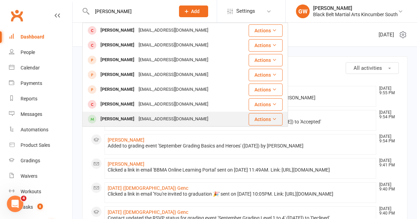
type input "[PERSON_NAME]"
click at [124, 117] on div "[PERSON_NAME]" at bounding box center [118, 119] width 38 height 10
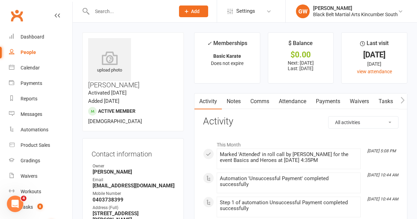
click at [326, 103] on link "Payments" at bounding box center [328, 101] width 34 height 16
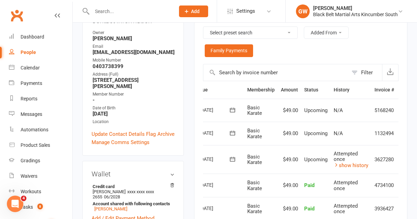
scroll to position [0, 37]
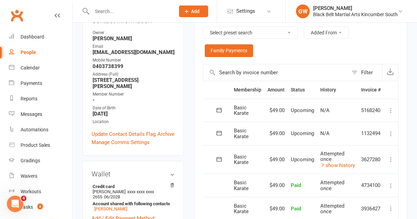
click at [392, 133] on icon at bounding box center [391, 133] width 7 height 7
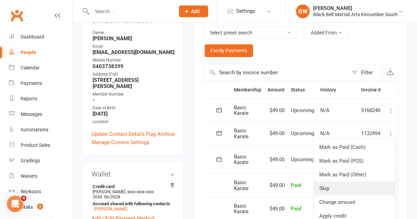
click at [341, 191] on link "Skip" at bounding box center [354, 188] width 81 height 14
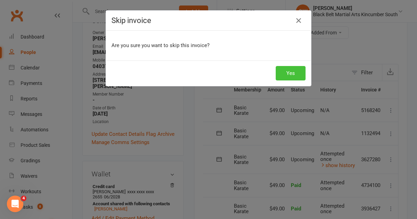
click at [291, 76] on button "Yes" at bounding box center [291, 73] width 30 height 14
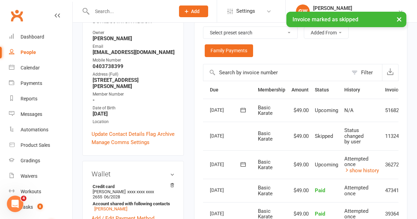
scroll to position [0, 0]
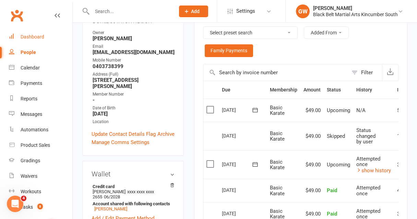
click at [42, 35] on div "Dashboard" at bounding box center [33, 36] width 24 height 5
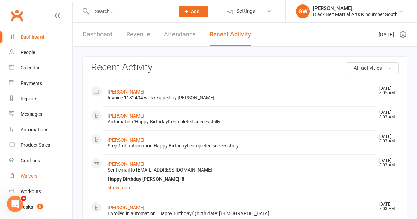
click at [33, 175] on div "Waivers" at bounding box center [29, 175] width 17 height 5
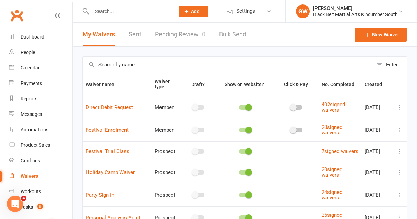
click at [177, 36] on link "Pending Review 0" at bounding box center [180, 35] width 50 height 24
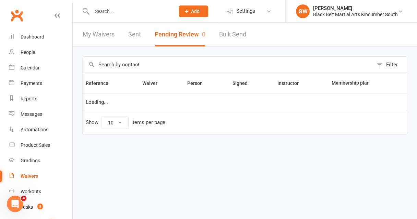
select select "50"
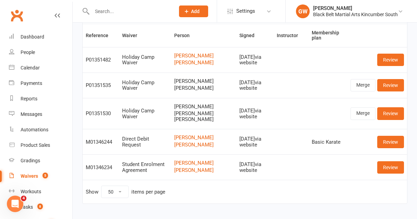
scroll to position [85, 0]
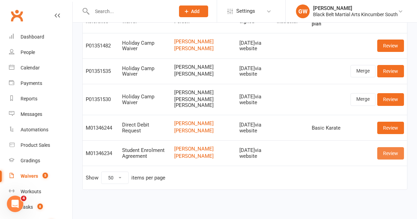
click at [392, 148] on link "Review" at bounding box center [391, 153] width 27 height 12
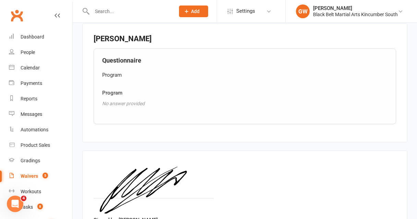
scroll to position [627, 0]
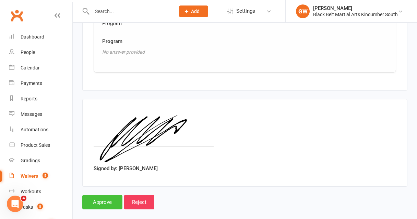
click at [112, 195] on input "Approve" at bounding box center [102, 202] width 40 height 14
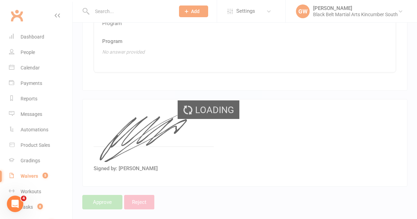
select select "50"
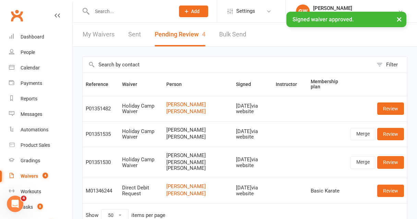
scroll to position [43, 0]
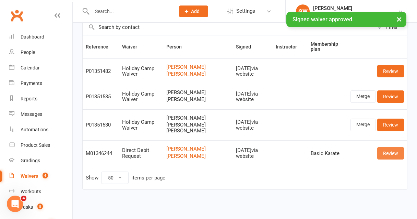
click at [384, 148] on link "Review" at bounding box center [391, 153] width 27 height 12
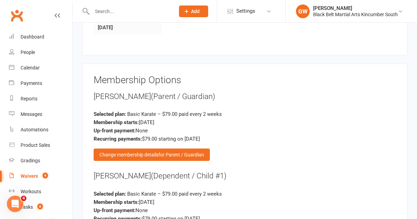
scroll to position [409, 0]
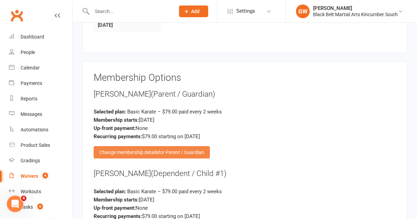
click at [178, 149] on span "for Parent / Guardian" at bounding box center [182, 151] width 46 height 5
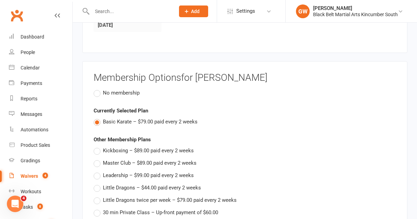
click at [96, 89] on label "No membership" at bounding box center [117, 93] width 46 height 8
click at [96, 89] on input "No membership" at bounding box center [96, 89] width 4 height 0
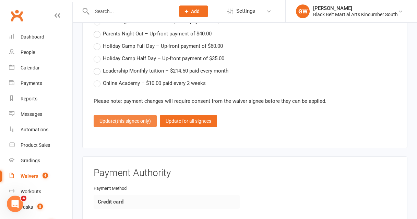
click at [143, 118] on span "(this signee only)" at bounding box center [133, 120] width 36 height 5
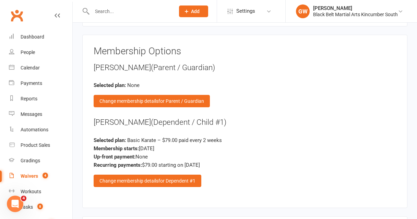
scroll to position [435, 0]
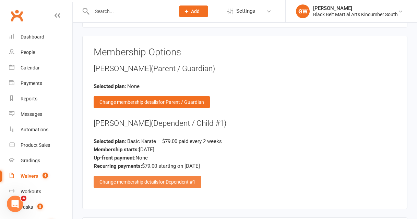
click at [153, 175] on div "Change membership details for Dependent #1" at bounding box center [148, 181] width 108 height 12
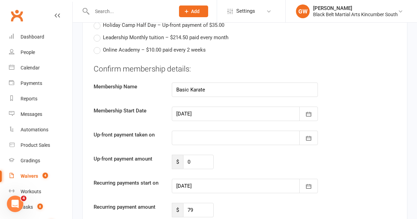
scroll to position [782, 0]
click at [191, 202] on input "79" at bounding box center [198, 209] width 31 height 14
type input "49"
click at [226, 178] on div at bounding box center [245, 185] width 146 height 14
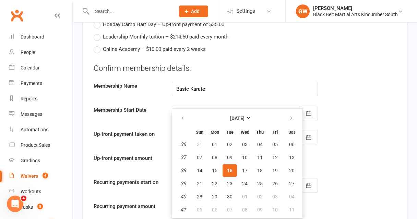
click at [362, 154] on div "Up-front payment amount $ 0" at bounding box center [245, 161] width 313 height 14
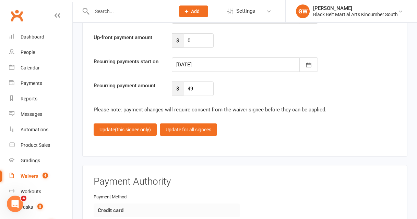
scroll to position [901, 0]
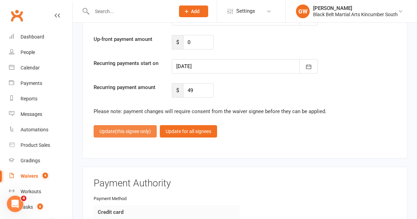
click at [137, 128] on span "(this signee only)" at bounding box center [133, 130] width 36 height 5
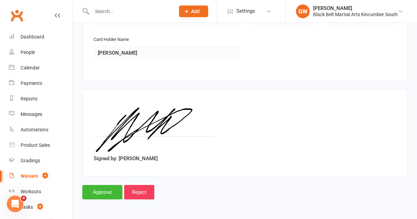
scroll to position [694, 0]
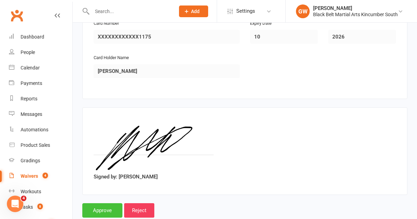
click at [111, 203] on input "Approve" at bounding box center [102, 210] width 40 height 14
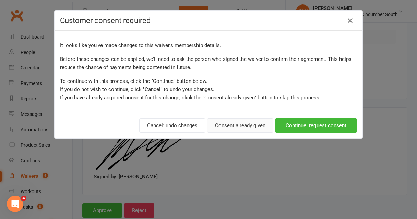
click at [244, 127] on button "Consent already given" at bounding box center [240, 125] width 66 height 14
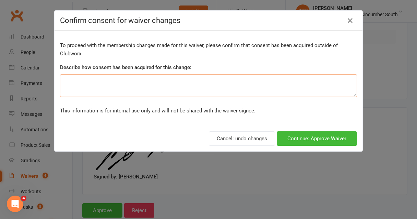
click at [203, 85] on textarea at bounding box center [208, 85] width 297 height 23
type textarea "Adjusted payment to 1 time a week"
click at [313, 140] on button "Continue: Approve Waiver" at bounding box center [317, 138] width 80 height 14
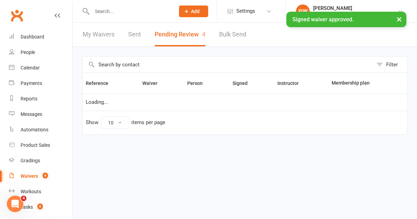
select select "50"
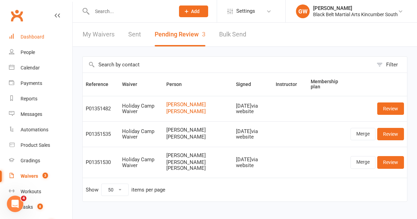
click at [42, 41] on link "Dashboard" at bounding box center [41, 36] width 64 height 15
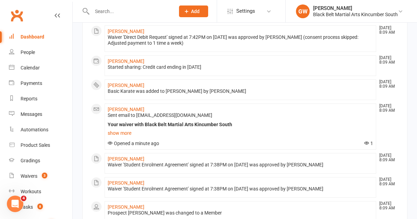
scroll to position [132, 0]
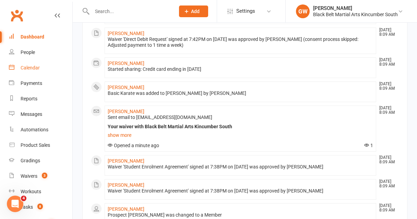
click at [32, 66] on div "Calendar" at bounding box center [30, 67] width 19 height 5
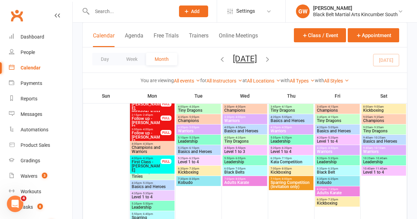
scroll to position [558, 0]
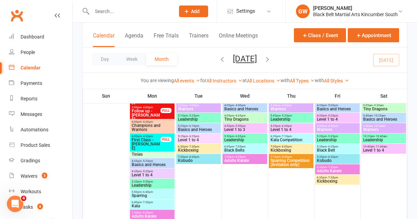
click at [148, 162] on span "Basics and Heroes" at bounding box center [152, 164] width 42 height 4
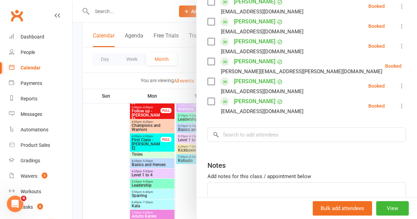
scroll to position [254, 0]
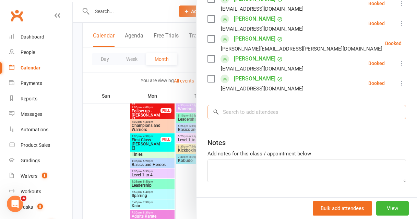
click at [269, 106] on input "search" at bounding box center [307, 112] width 199 height 14
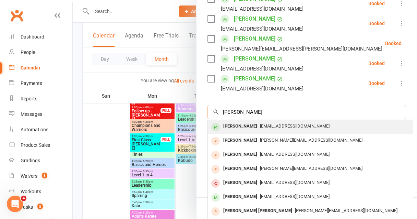
type input "[PERSON_NAME]"
click at [269, 124] on span "[EMAIL_ADDRESS][DOMAIN_NAME]" at bounding box center [295, 125] width 70 height 5
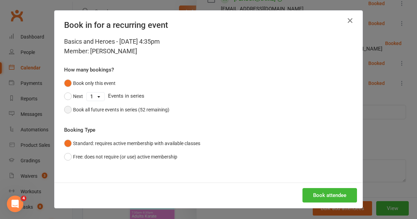
click at [65, 109] on button "Book all future events in series (52 remaining)" at bounding box center [116, 109] width 105 height 13
click at [343, 195] on button "Book attendee" at bounding box center [330, 195] width 55 height 14
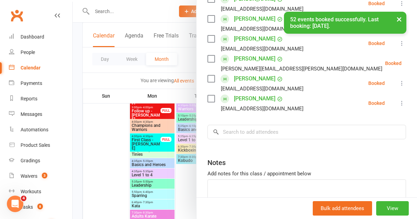
scroll to position [143, 0]
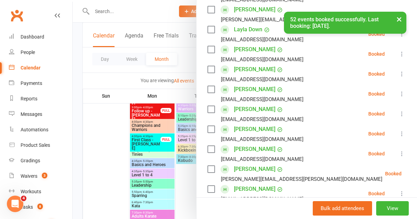
click at [401, 21] on button "×" at bounding box center [399, 19] width 12 height 15
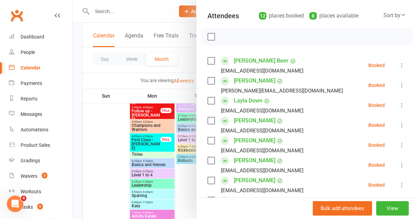
scroll to position [0, 0]
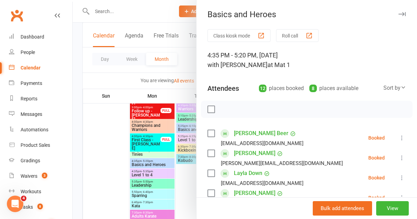
click at [402, 17] on button "button" at bounding box center [402, 14] width 8 height 8
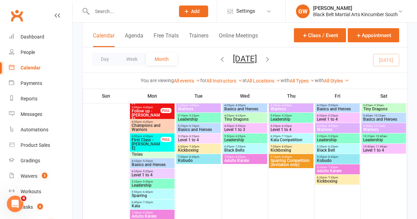
click at [97, 11] on input "text" at bounding box center [130, 12] width 80 height 10
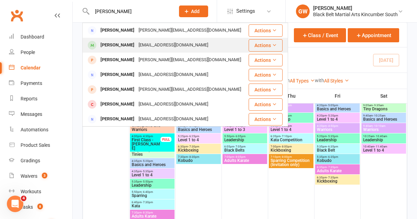
type input "[PERSON_NAME]"
click at [115, 45] on div "[PERSON_NAME]" at bounding box center [118, 45] width 38 height 10
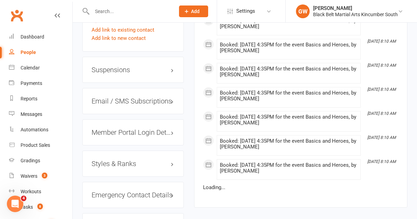
scroll to position [578, 0]
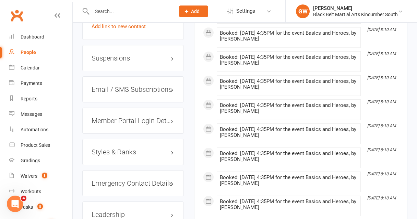
click at [127, 117] on h3 "Member Portal Login Details" at bounding box center [133, 121] width 83 height 8
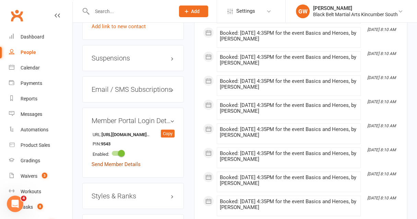
click at [122, 161] on link "Send Member Details" at bounding box center [116, 164] width 49 height 6
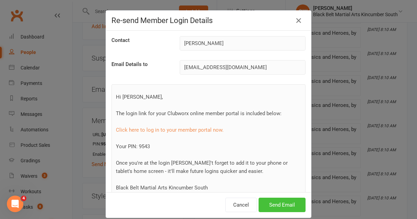
click at [271, 200] on button "Send Email" at bounding box center [282, 204] width 47 height 14
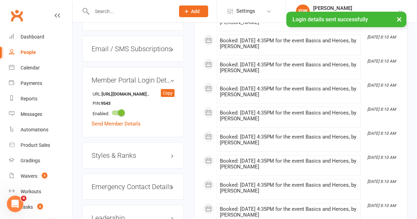
scroll to position [626, 0]
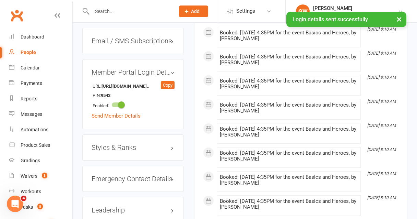
click at [123, 143] on h3 "Styles & Ranks" at bounding box center [133, 147] width 83 height 8
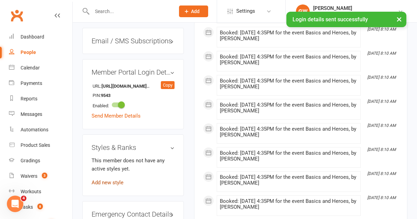
click at [117, 179] on link "Add new style" at bounding box center [108, 182] width 32 height 6
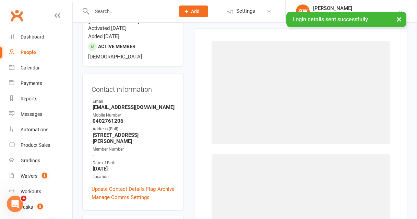
scroll to position [59, 0]
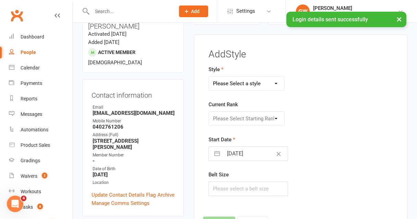
click at [235, 84] on select "Please Select a style Karate Basic Karate - Black Belts Karate Level 1 Karate L…" at bounding box center [247, 84] width 76 height 14
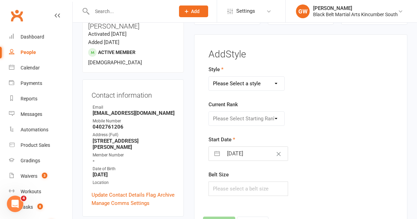
select select "1624"
click at [209, 77] on select "Please Select a style Karate Basic Karate - Black Belts Karate Level 1 Karate L…" at bounding box center [247, 84] width 76 height 14
click at [225, 115] on select "Please Select Starting Rank White Green White Green Advanced Green Transition t…" at bounding box center [247, 119] width 76 height 14
select select "15802"
click at [209, 112] on select "Please Select Starting Rank White Green White Green Advanced Green Transition t…" at bounding box center [247, 119] width 76 height 14
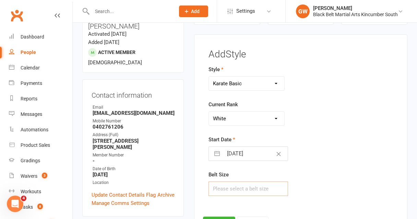
click at [224, 194] on input "text" at bounding box center [249, 188] width 80 height 14
type input "3"
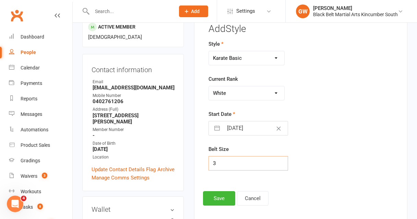
scroll to position [86, 0]
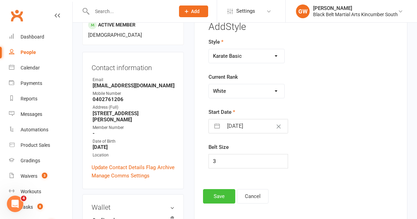
click at [219, 197] on button "Save" at bounding box center [219, 196] width 32 height 14
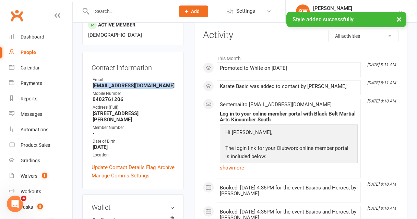
drag, startPoint x: 171, startPoint y: 66, endPoint x: 88, endPoint y: 65, distance: 83.4
click at [88, 65] on div "Contact information Owner Email [EMAIL_ADDRESS][DOMAIN_NAME] Mobile Number [PHO…" at bounding box center [133, 120] width 102 height 137
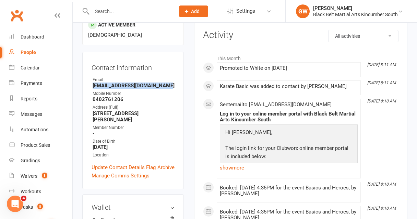
copy strong "[EMAIL_ADDRESS][DOMAIN_NAME]"
click at [35, 36] on div "Dashboard" at bounding box center [33, 36] width 24 height 5
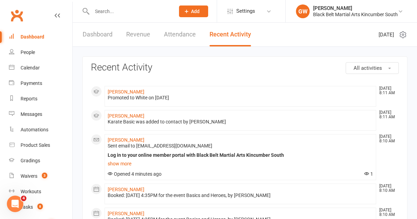
click at [95, 37] on link "Dashboard" at bounding box center [98, 35] width 30 height 24
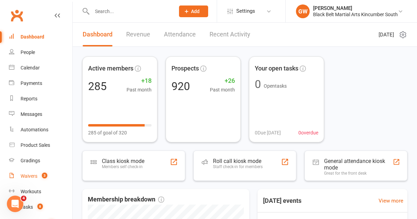
click at [28, 174] on div "Waivers" at bounding box center [29, 175] width 17 height 5
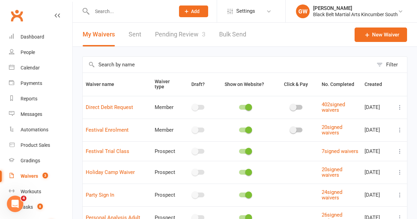
click at [188, 37] on link "Pending Review 3" at bounding box center [180, 35] width 50 height 24
select select "50"
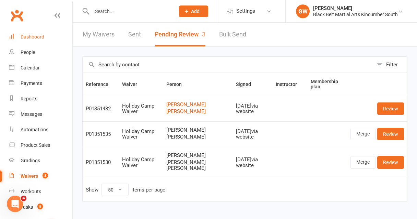
click at [34, 36] on div "Dashboard" at bounding box center [33, 36] width 24 height 5
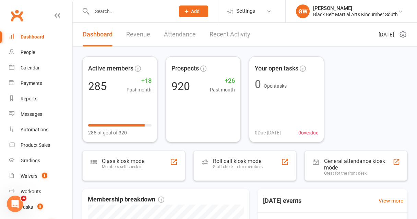
click at [234, 35] on link "Recent Activity" at bounding box center [230, 35] width 41 height 24
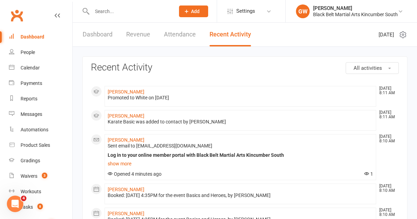
click at [96, 36] on link "Dashboard" at bounding box center [98, 35] width 30 height 24
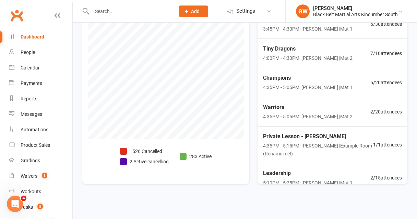
scroll to position [204, 0]
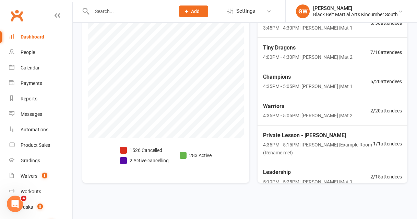
click at [161, 161] on li "2 Active cancelling" at bounding box center [144, 161] width 49 height 8
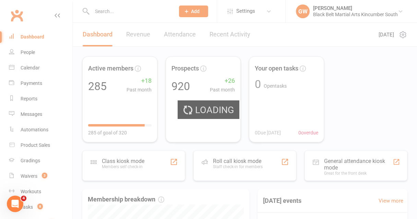
select select "no_trial"
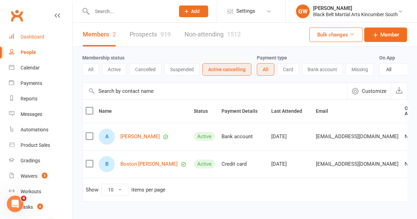
click at [37, 34] on div "Dashboard" at bounding box center [33, 36] width 24 height 5
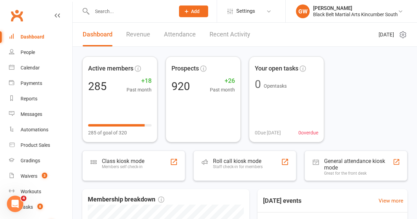
click at [232, 39] on link "Recent Activity" at bounding box center [230, 35] width 41 height 24
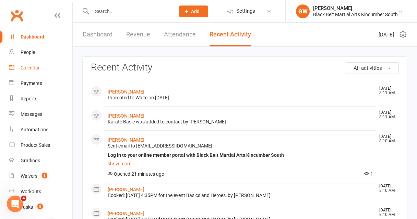
click at [28, 67] on div "Calendar" at bounding box center [30, 67] width 19 height 5
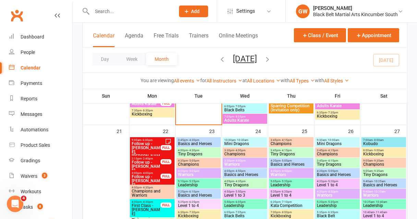
scroll to position [496, 0]
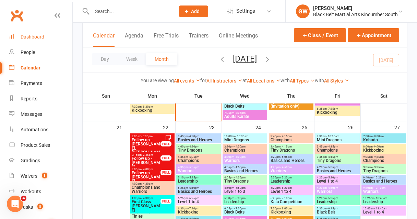
click at [43, 36] on div "Dashboard" at bounding box center [33, 36] width 24 height 5
